Goal: Obtain resource: Download file/media

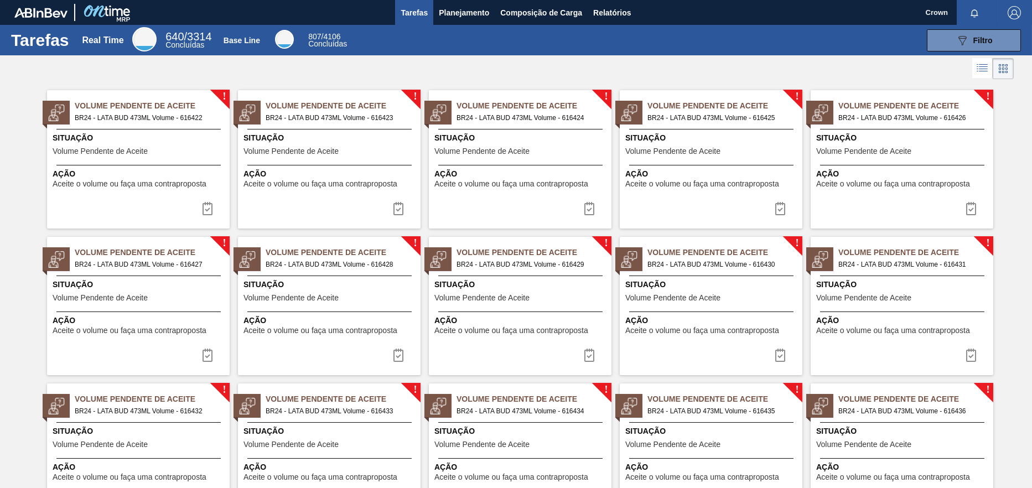
click at [332, 141] on span "Situação" at bounding box center [330, 138] width 174 height 12
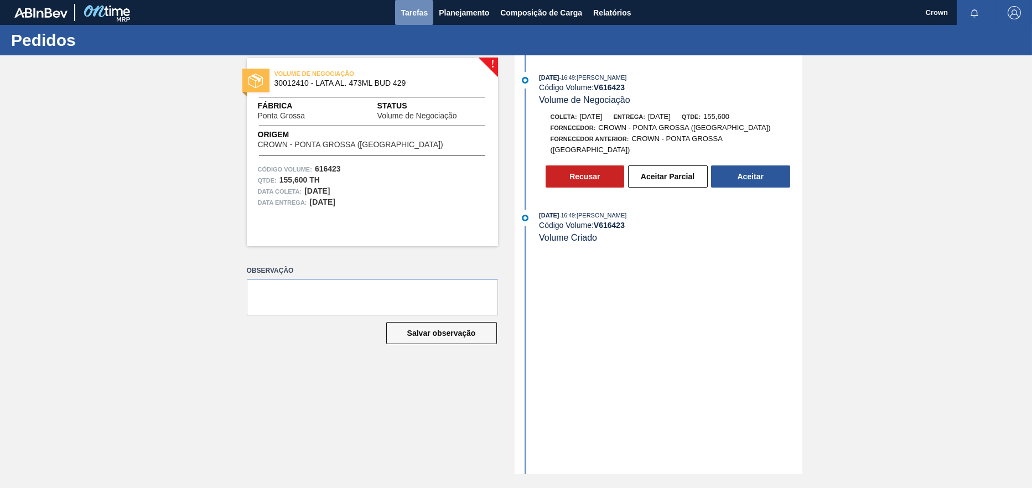
click at [424, 9] on span "Tarefas" at bounding box center [413, 12] width 27 height 13
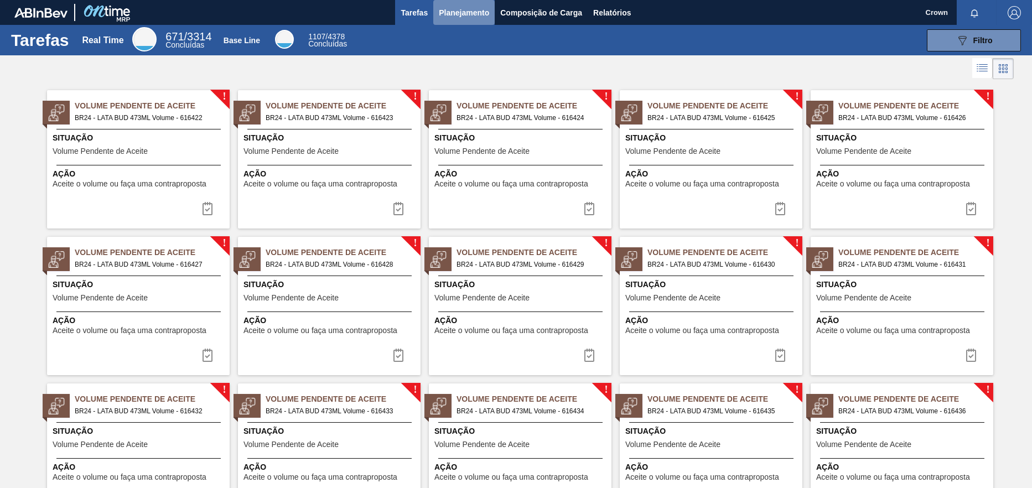
click at [473, 4] on button "Planejamento" at bounding box center [463, 12] width 61 height 25
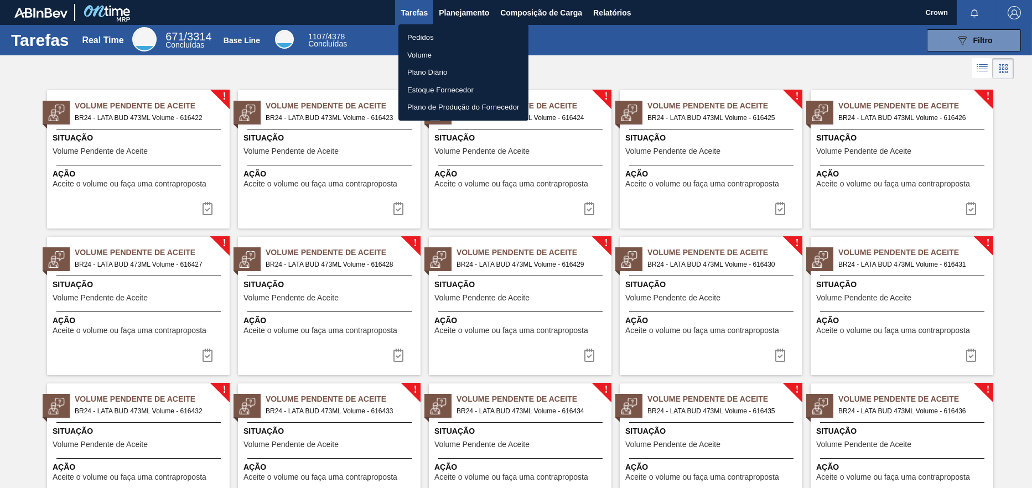
click at [425, 33] on li "Pedidos" at bounding box center [463, 38] width 130 height 18
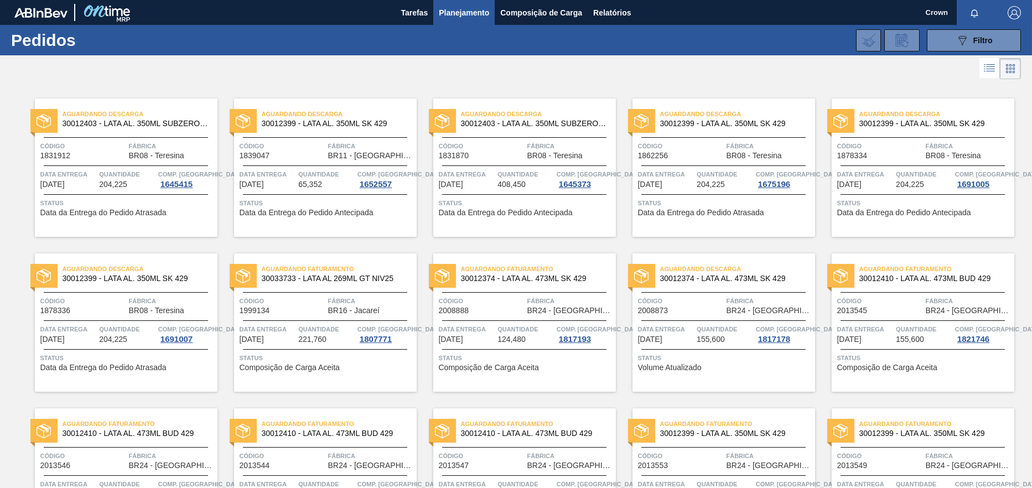
click at [455, 14] on span "Planejamento" at bounding box center [464, 12] width 50 height 13
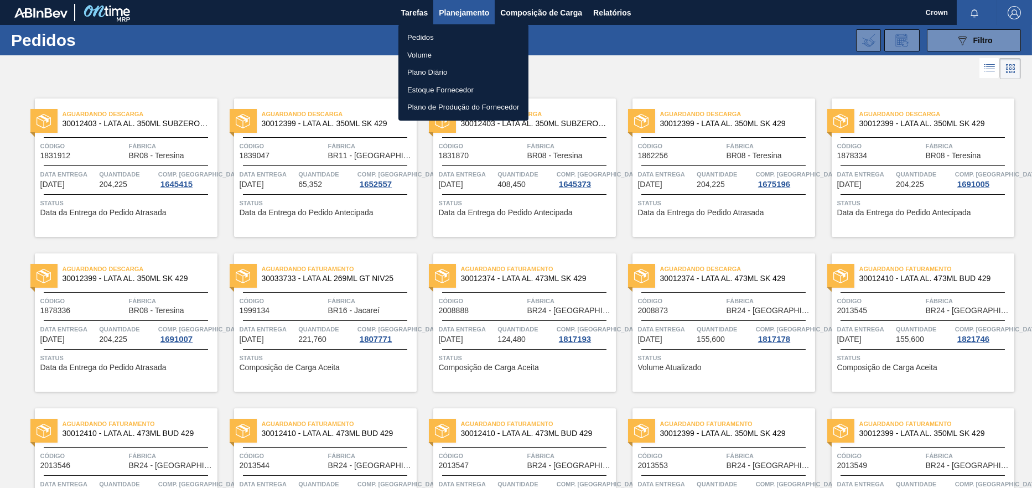
click at [554, 12] on div at bounding box center [516, 244] width 1032 height 488
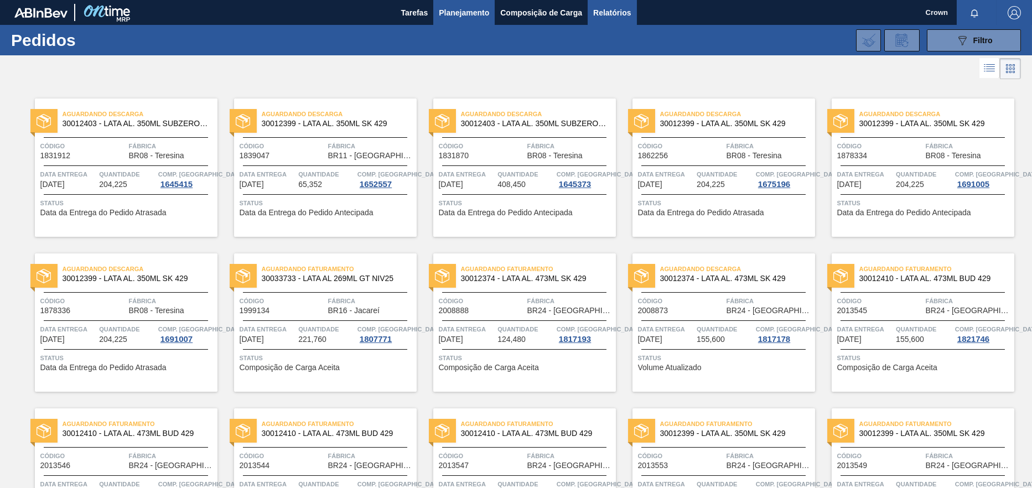
click at [621, 8] on span "Relatórios" at bounding box center [612, 12] width 38 height 13
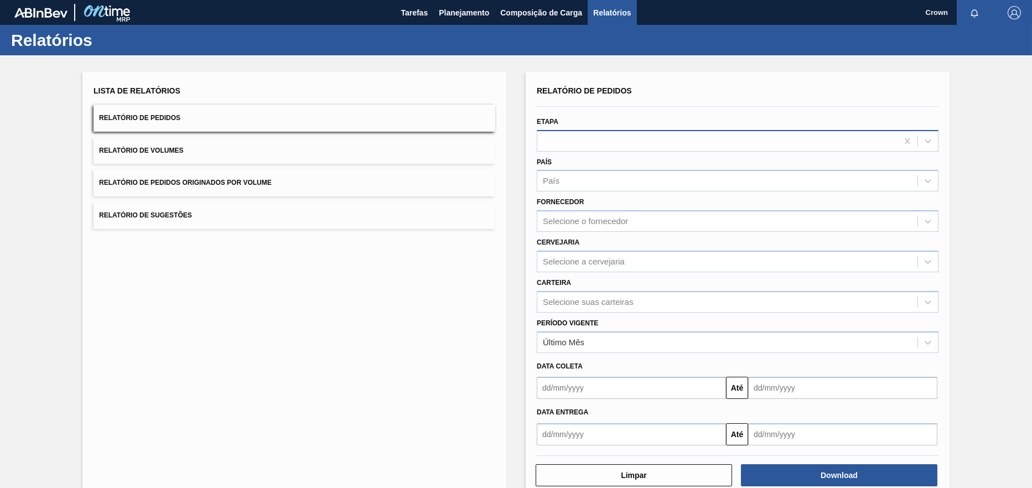
click at [581, 138] on div at bounding box center [717, 141] width 360 height 16
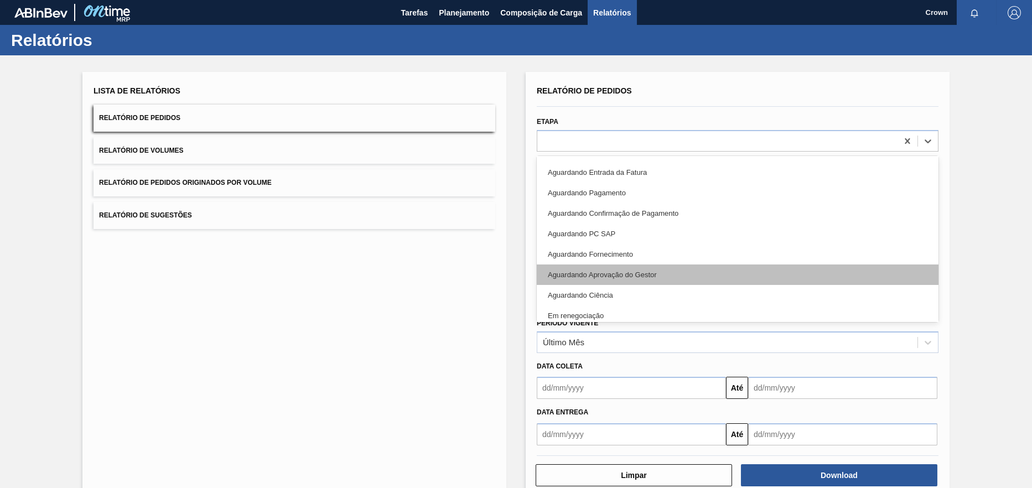
scroll to position [247, 0]
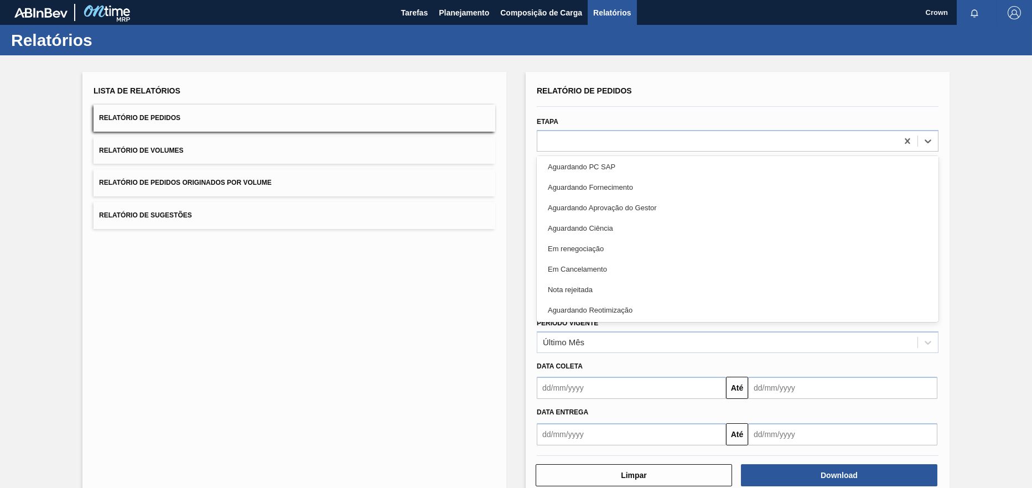
click at [485, 326] on div "Lista de Relatórios Relatório de Pedidos Relatório de Volumes Relatório de Pedi…" at bounding box center [294, 285] width 424 height 426
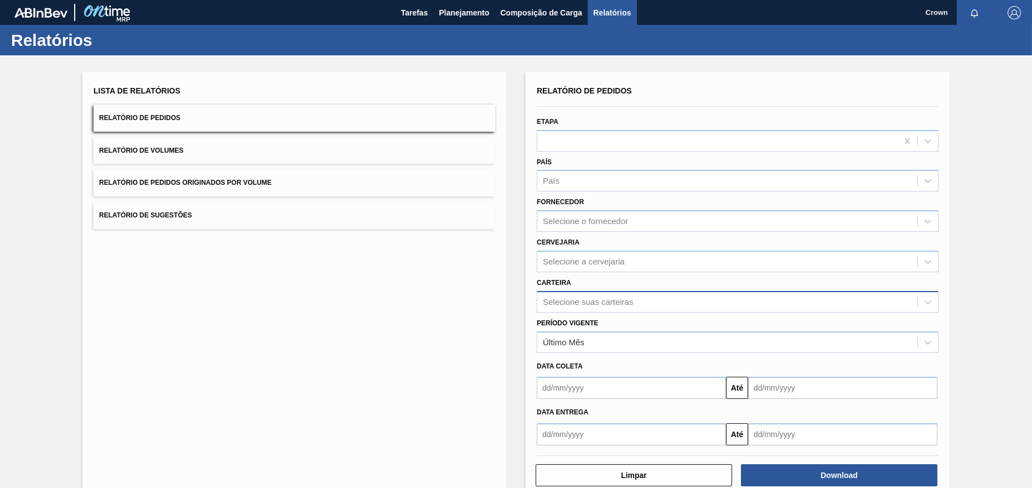
click at [580, 298] on div "Selecione suas carteiras" at bounding box center [588, 301] width 90 height 9
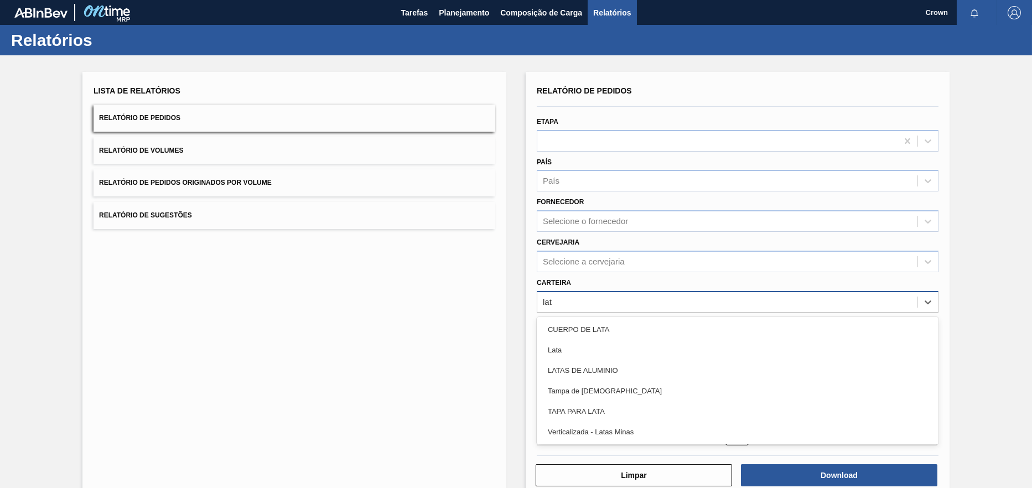
type input "lata"
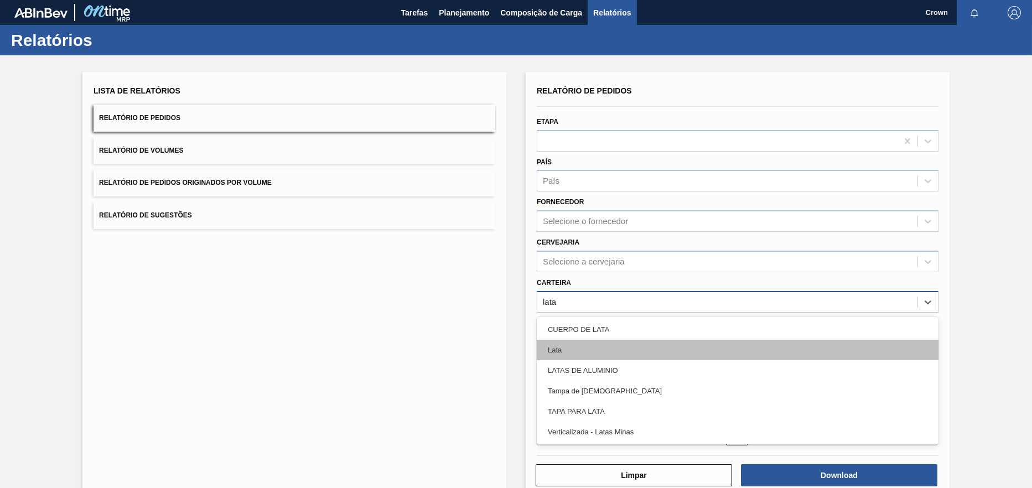
click at [588, 342] on div "Lata" at bounding box center [738, 350] width 402 height 20
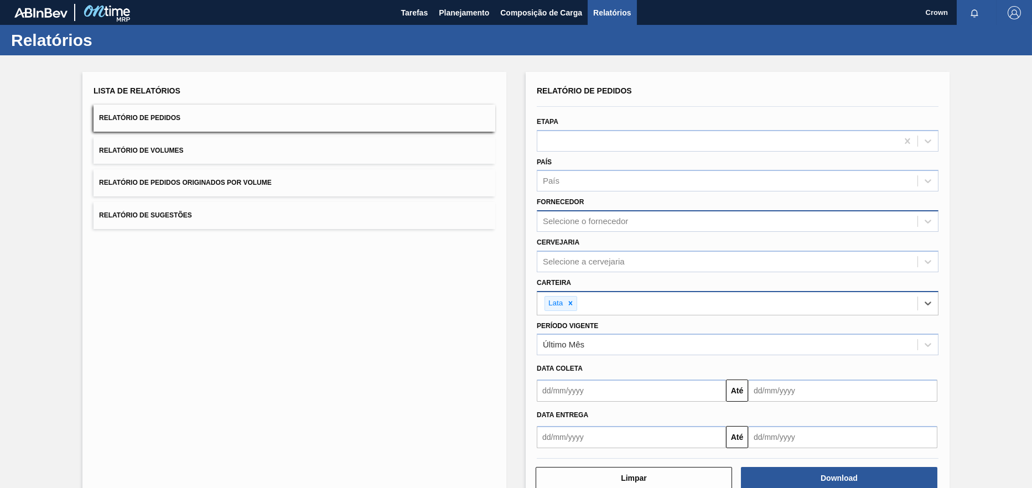
click at [607, 225] on div "Selecione o fornecedor" at bounding box center [585, 221] width 85 height 9
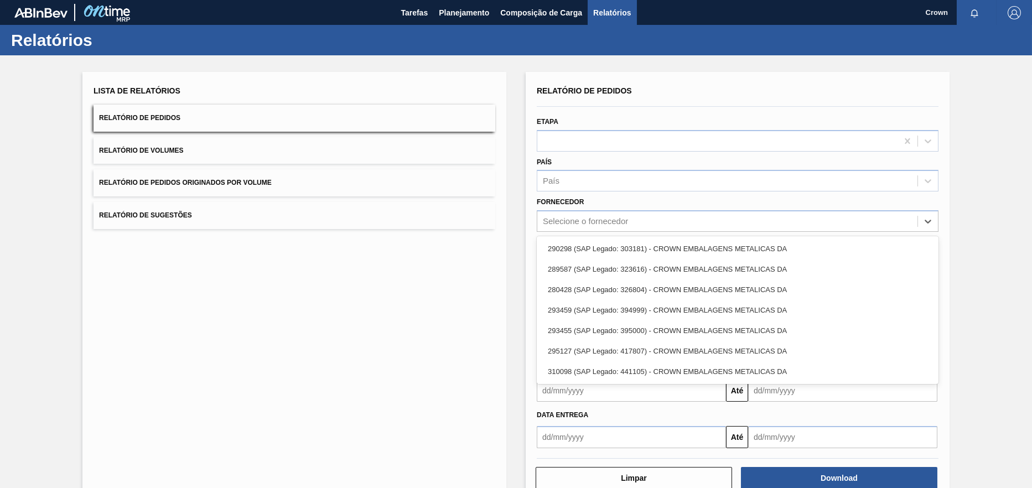
click at [985, 242] on div "Lista de Relatórios Relatório de Pedidos Relatório de Volumes Relatório de Pedi…" at bounding box center [516, 285] width 1032 height 460
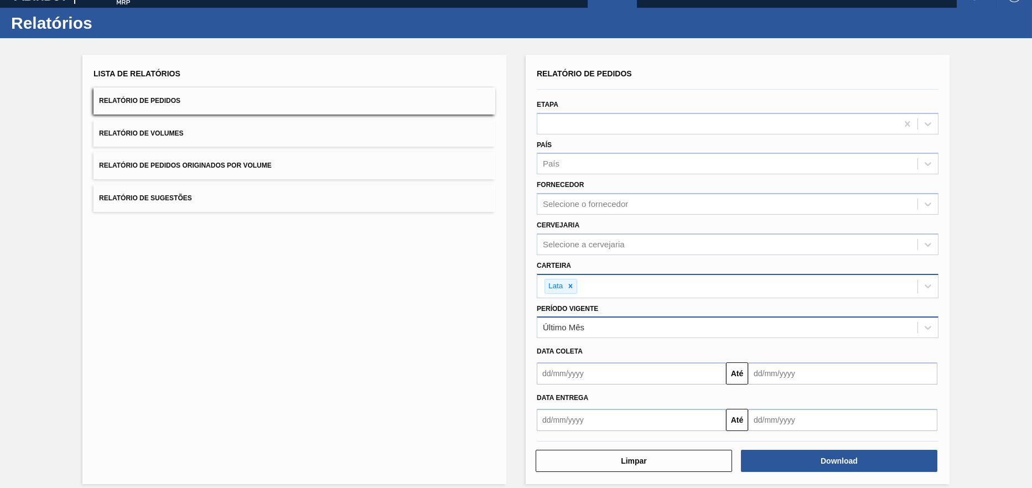
scroll to position [27, 0]
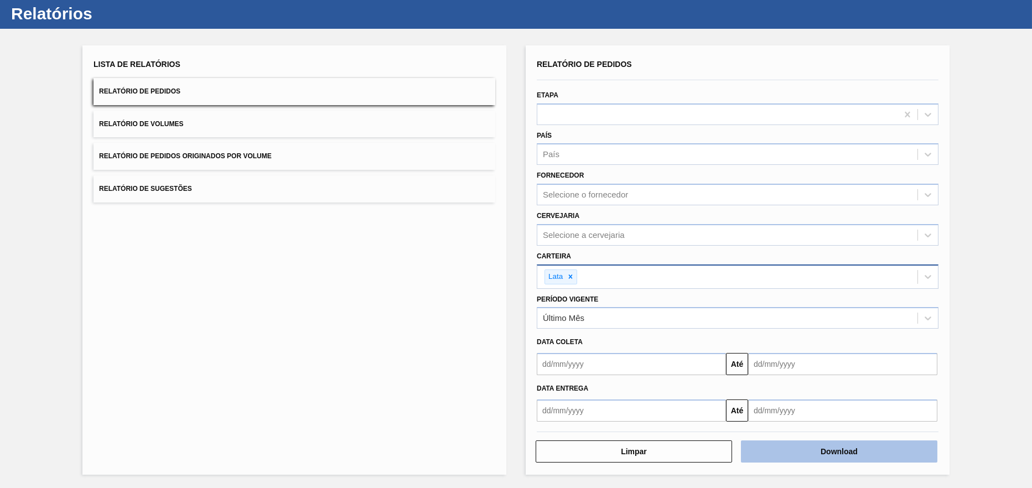
click at [833, 450] on button "Download" at bounding box center [839, 451] width 196 height 22
click at [359, 127] on button "Relatório de Volumes" at bounding box center [294, 124] width 402 height 27
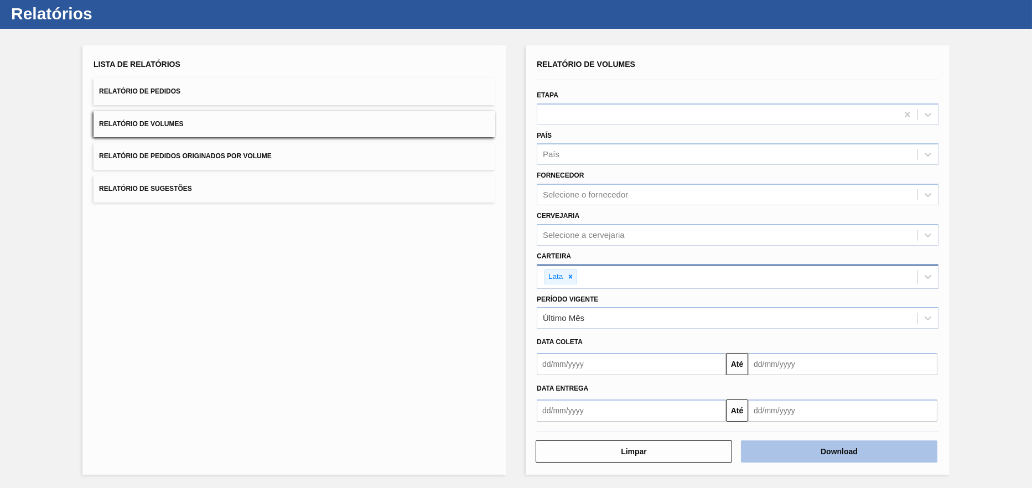
click at [793, 449] on button "Download" at bounding box center [839, 451] width 196 height 22
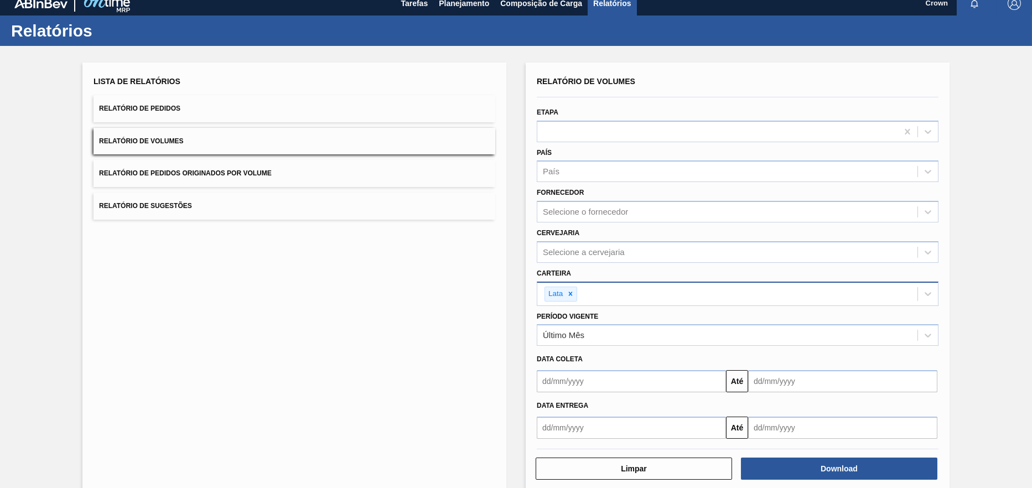
scroll to position [0, 0]
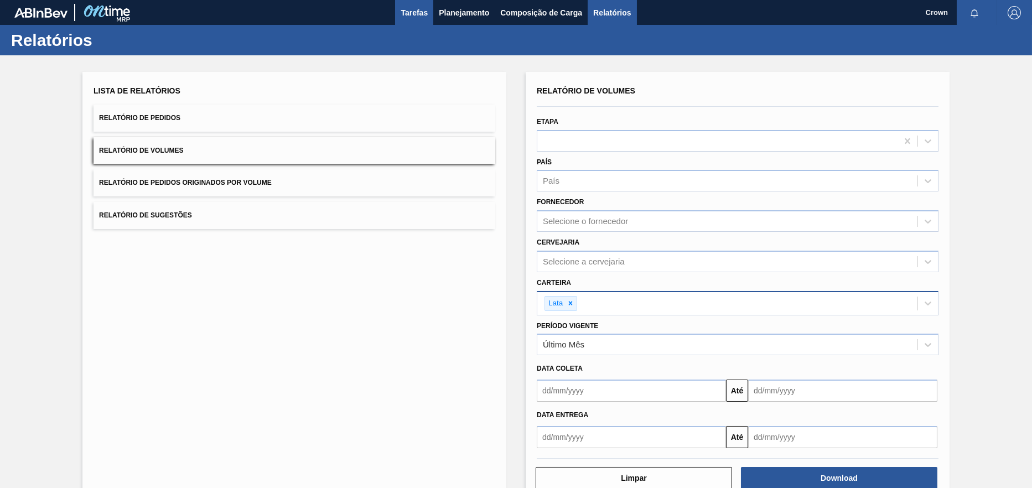
click at [416, 11] on span "Tarefas" at bounding box center [413, 12] width 27 height 13
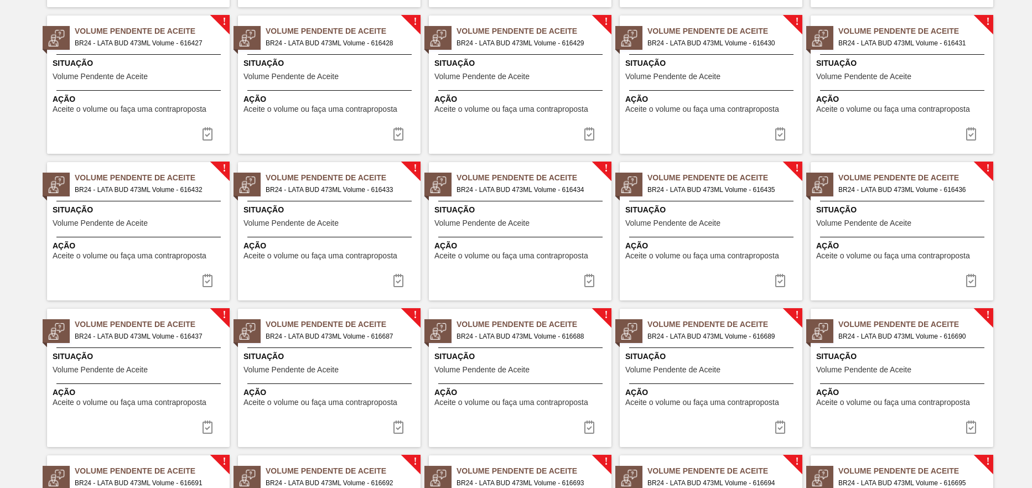
drag, startPoint x: 368, startPoint y: 200, endPoint x: 378, endPoint y: 298, distance: 98.4
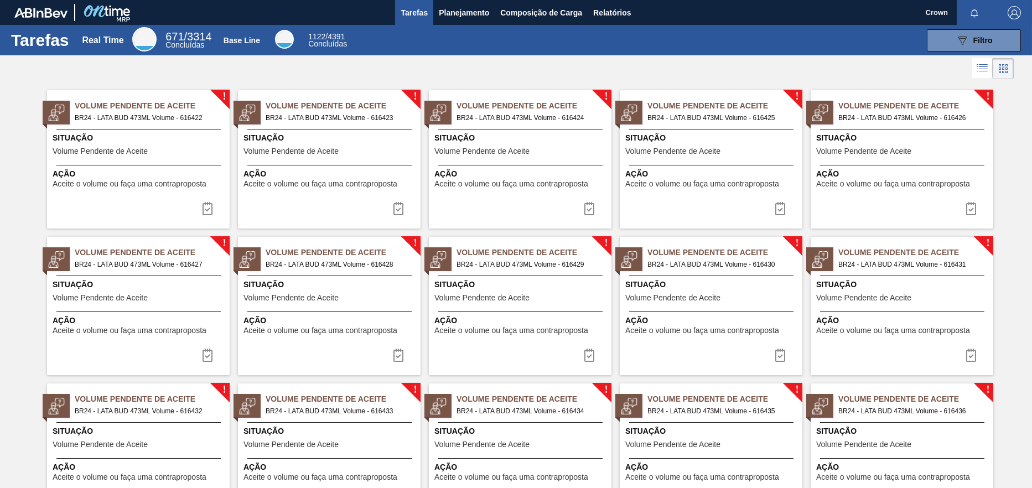
click at [802, 62] on div at bounding box center [516, 68] width 1032 height 27
click at [170, 152] on div "Situação Volume Pendente de Aceite" at bounding box center [140, 145] width 174 height 27
